Goal: Transaction & Acquisition: Purchase product/service

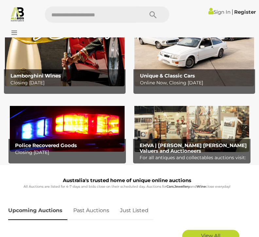
scroll to position [74, 0]
click at [79, 138] on img at bounding box center [67, 125] width 115 height 52
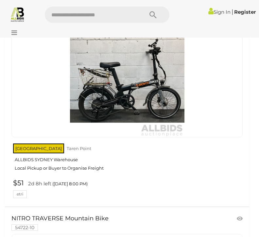
scroll to position [3757, 0]
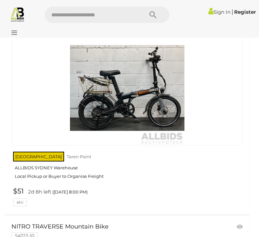
click at [83, 13] on input "text" at bounding box center [91, 15] width 92 height 16
type input "**********"
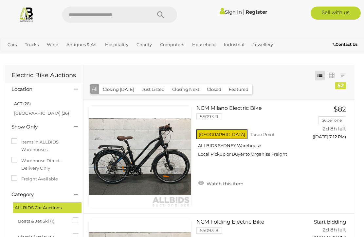
click at [0, 0] on link "View All Jewellery Auctions" at bounding box center [0, 0] width 0 height 0
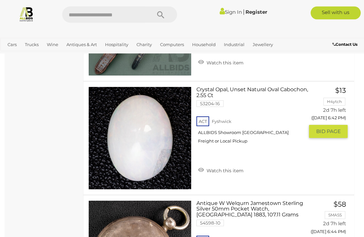
scroll to position [1973, 0]
click at [169, 155] on img at bounding box center [140, 138] width 102 height 102
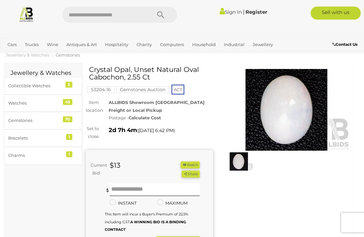
scroll to position [13, 0]
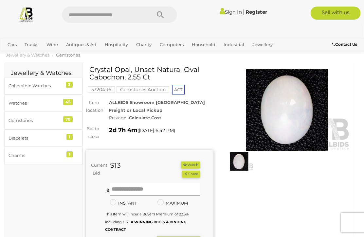
click at [151, 118] on strong "Calculate Cost" at bounding box center [145, 117] width 32 height 5
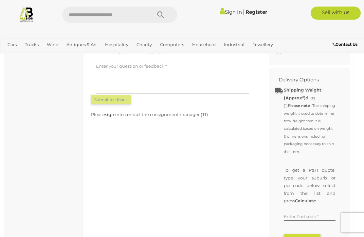
click at [159, 81] on textarea at bounding box center [172, 77] width 153 height 33
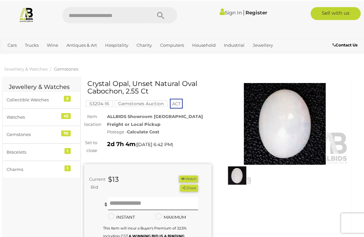
scroll to position [0, 2]
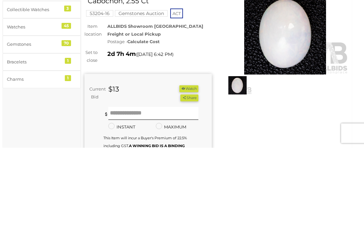
click at [30, 130] on div "Gemstones" at bounding box center [34, 134] width 54 height 8
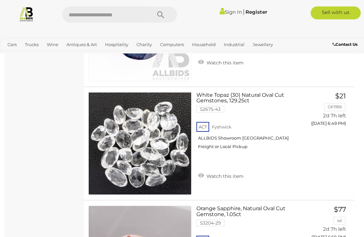
scroll to position [1614, 0]
click at [0, 0] on link "Motor Vehicles / Cars" at bounding box center [0, 0] width 0 height 0
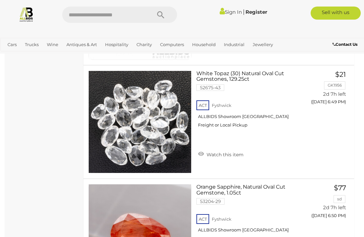
scroll to position [1636, 0]
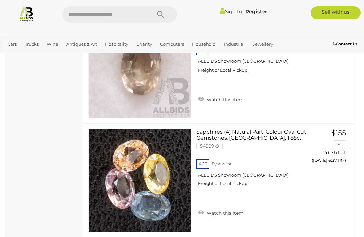
scroll to position [1098, 0]
